Goal: Navigation & Orientation: Find specific page/section

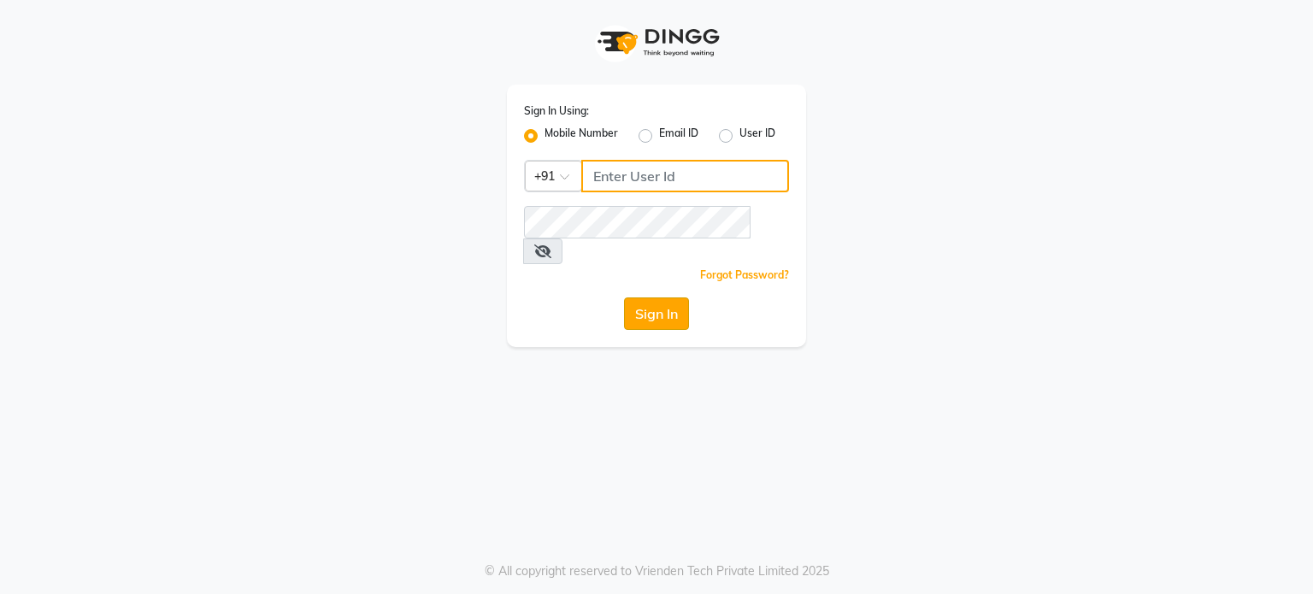
type input "7304577933"
click at [665, 298] on button "Sign In" at bounding box center [656, 314] width 65 height 32
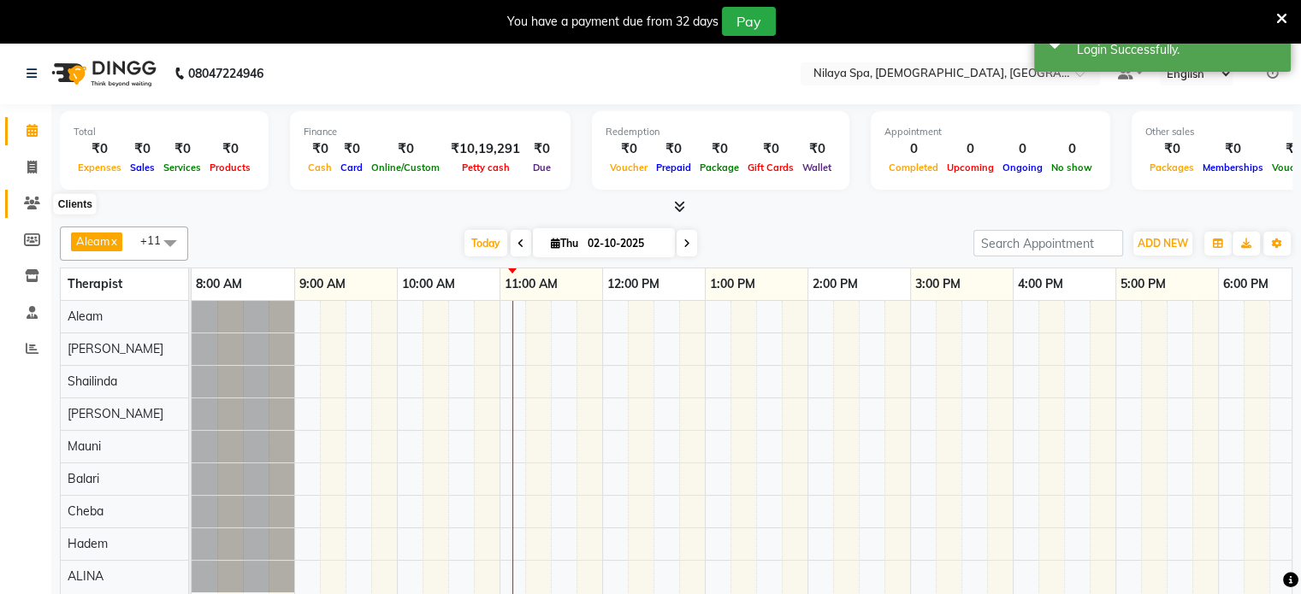
click at [34, 205] on icon at bounding box center [32, 203] width 16 height 13
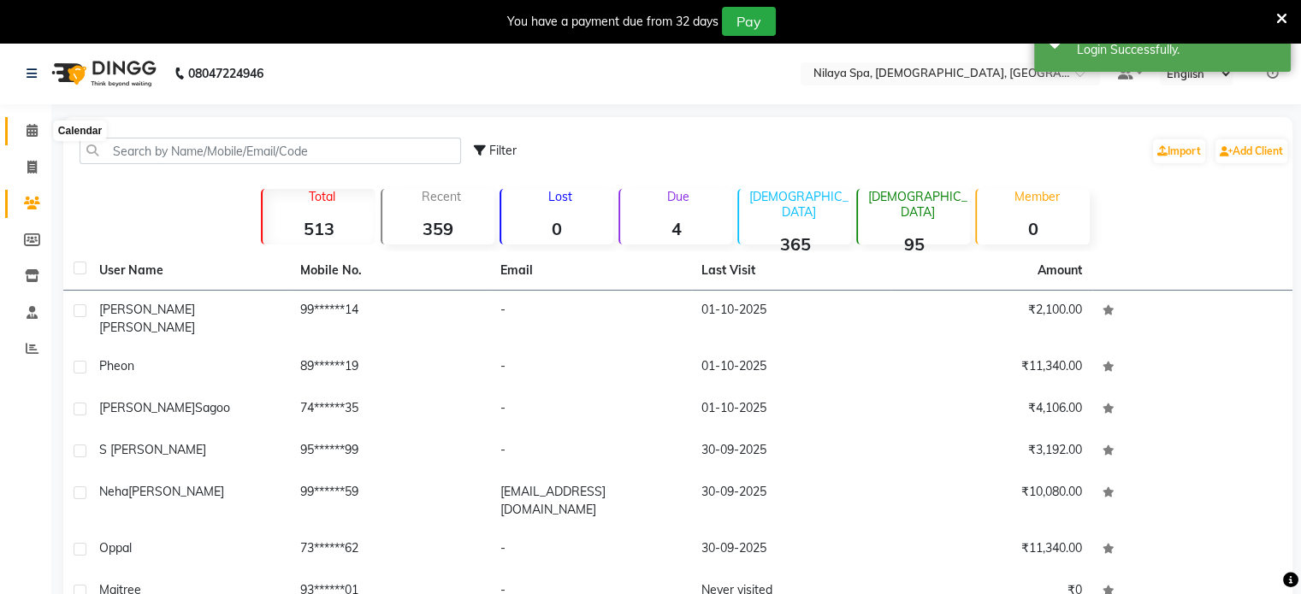
click at [28, 127] on icon at bounding box center [32, 130] width 11 height 13
